Goal: Task Accomplishment & Management: Manage account settings

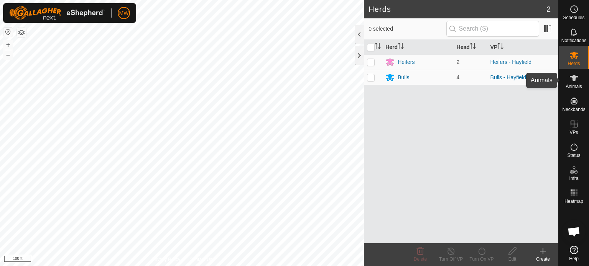
click at [569, 82] on icon at bounding box center [573, 78] width 9 height 9
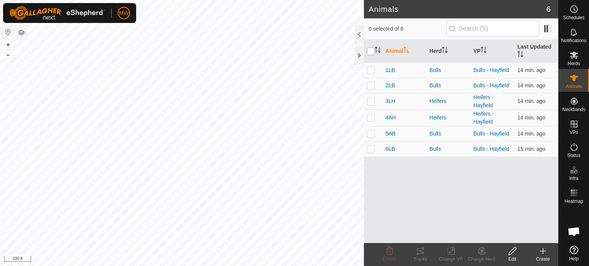
click at [373, 51] on input "checkbox" at bounding box center [371, 52] width 8 height 8
checkbox input "true"
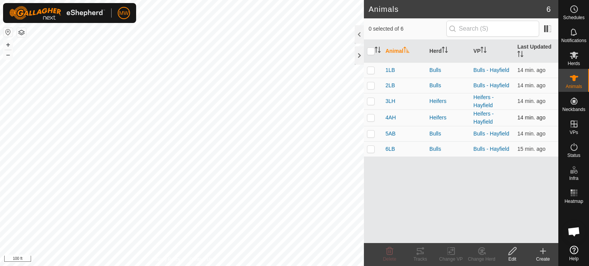
checkbox input "true"
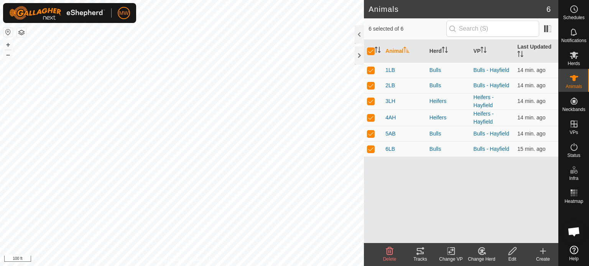
click at [427, 255] on tracks-svg-icon at bounding box center [420, 251] width 31 height 9
